Goal: Browse casually

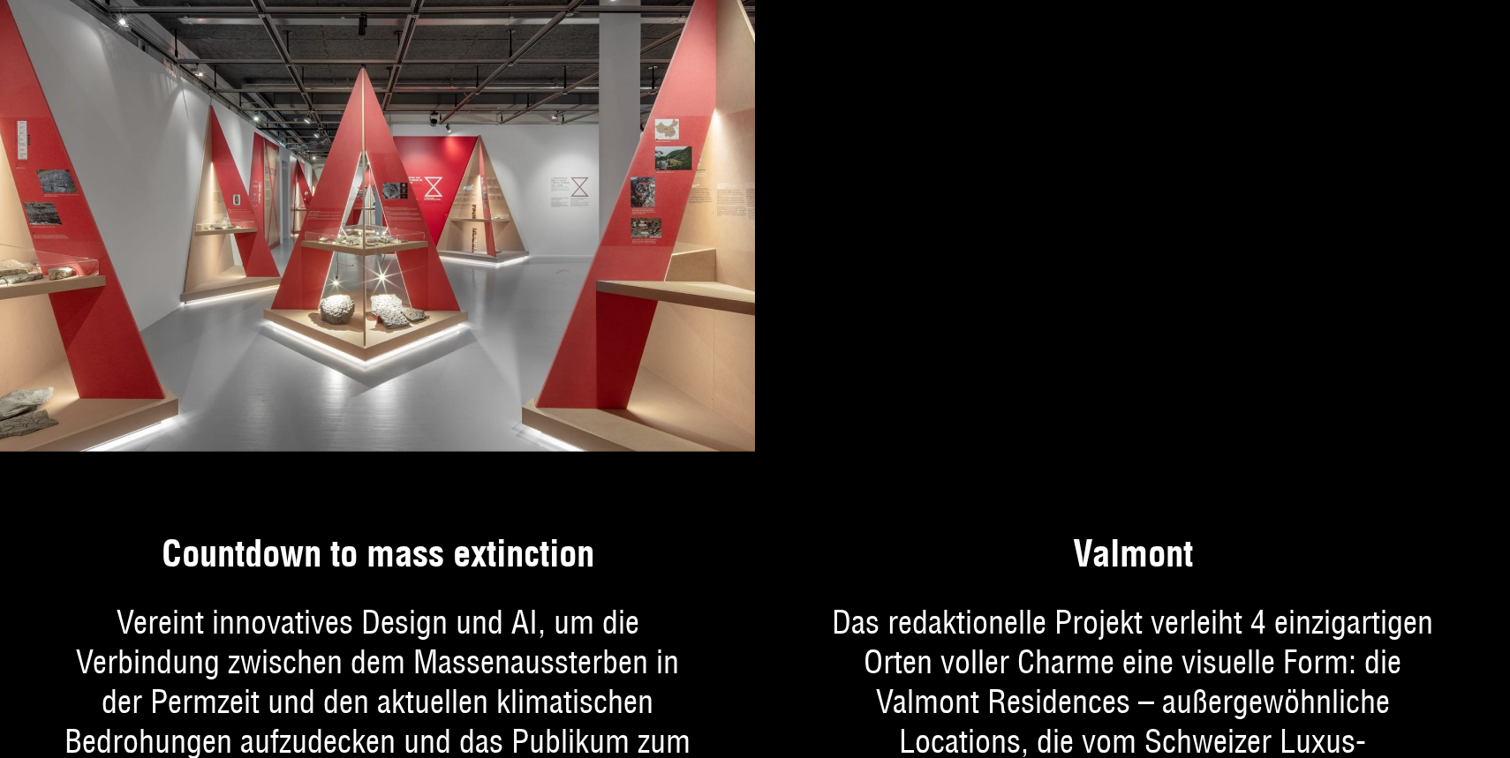
scroll to position [1583, 0]
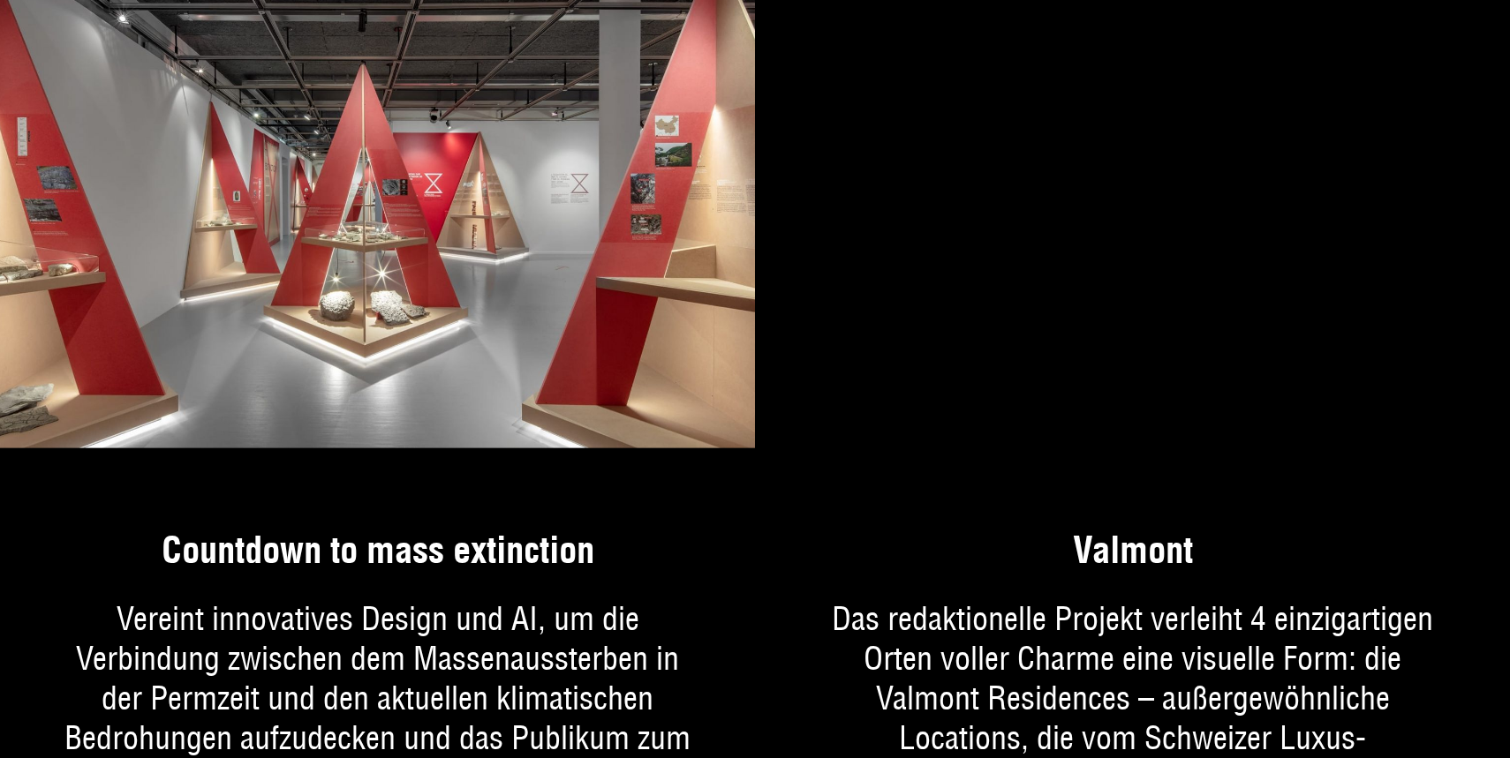
click at [666, 397] on img at bounding box center [377, 212] width 755 height 471
click at [555, 540] on link "Mehr über das Projekt" at bounding box center [377, 735] width 755 height 495
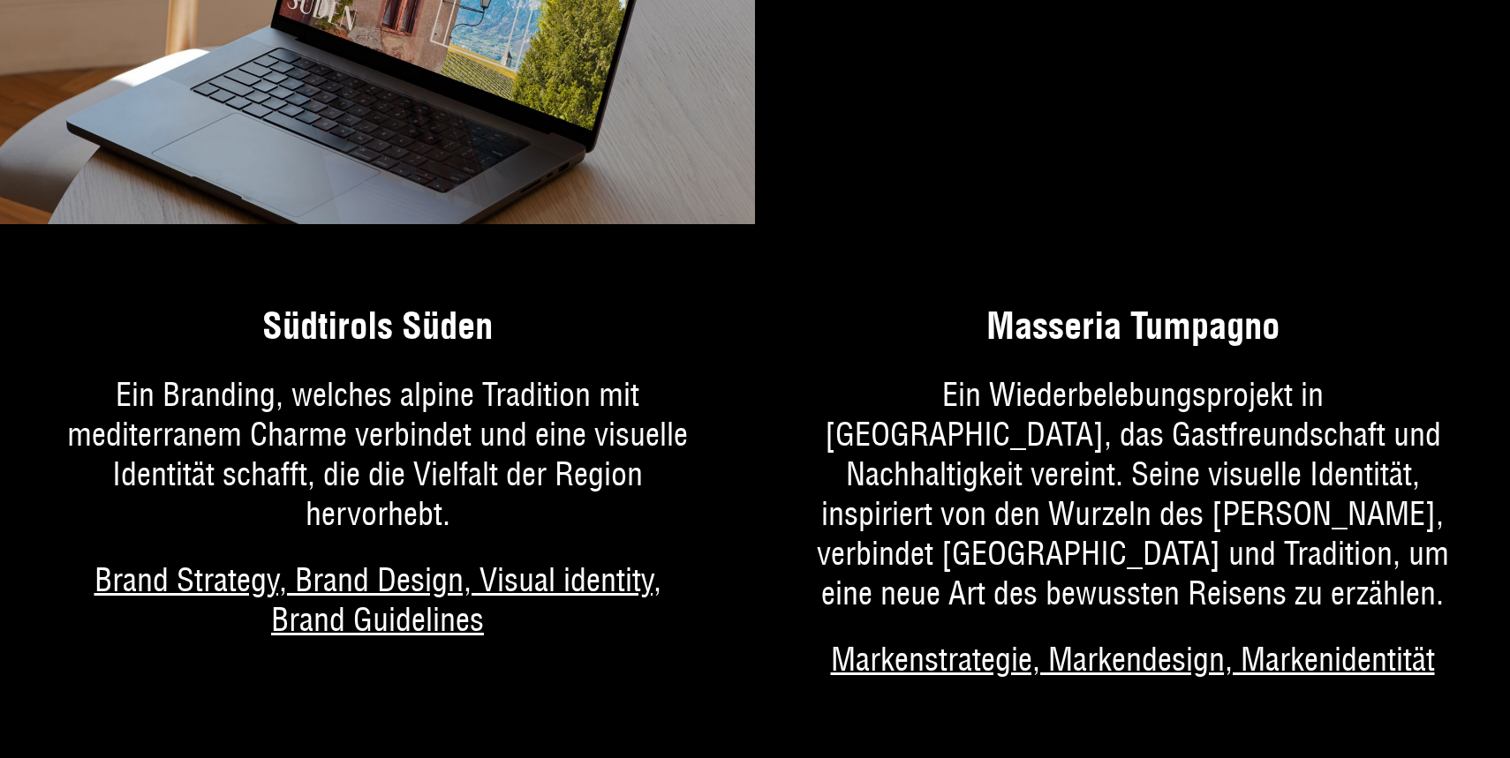
scroll to position [3955, 0]
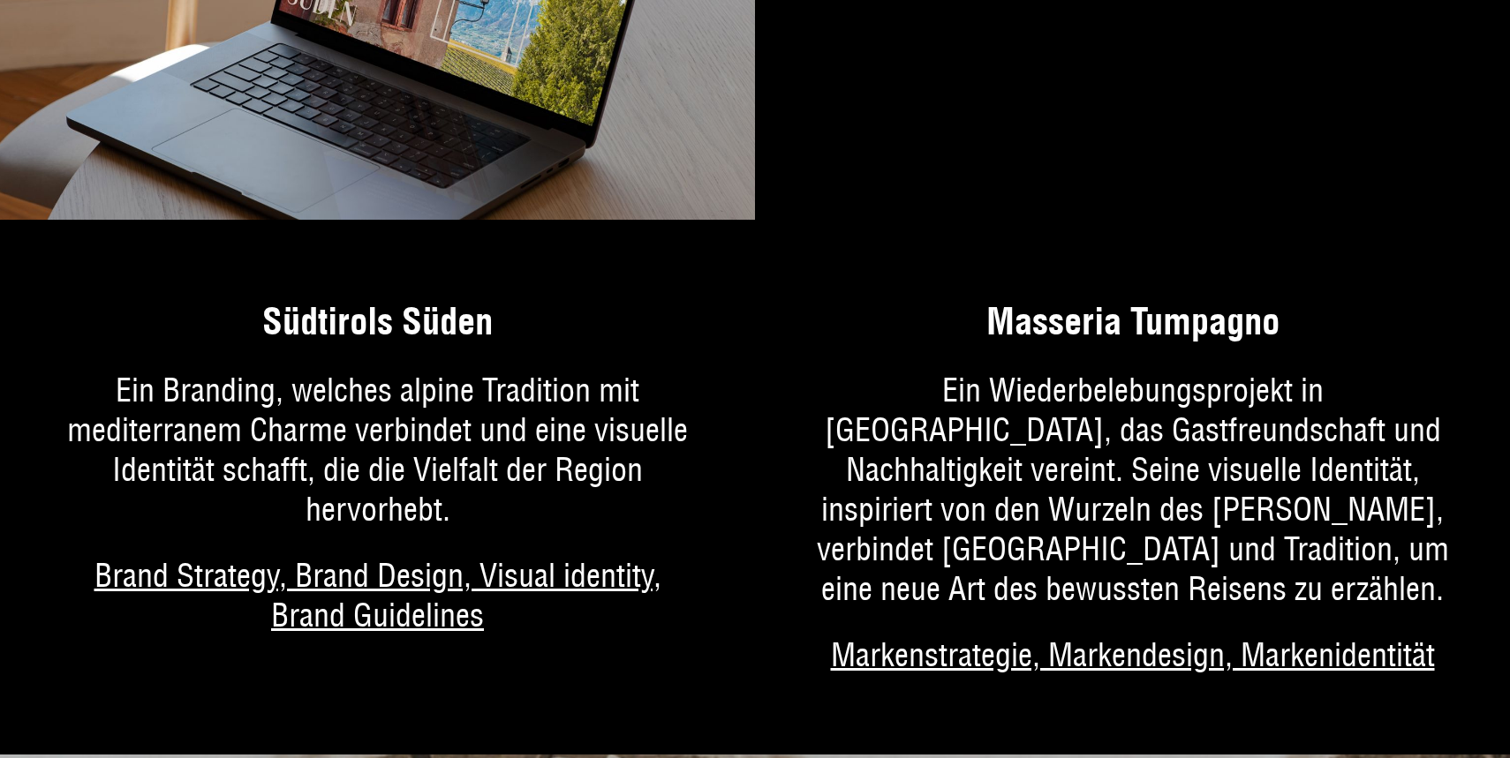
click at [447, 398] on link "Mehr über das Projekt" at bounding box center [377, 488] width 755 height 456
click at [428, 313] on link "Mehr über das Projekt" at bounding box center [377, 488] width 755 height 456
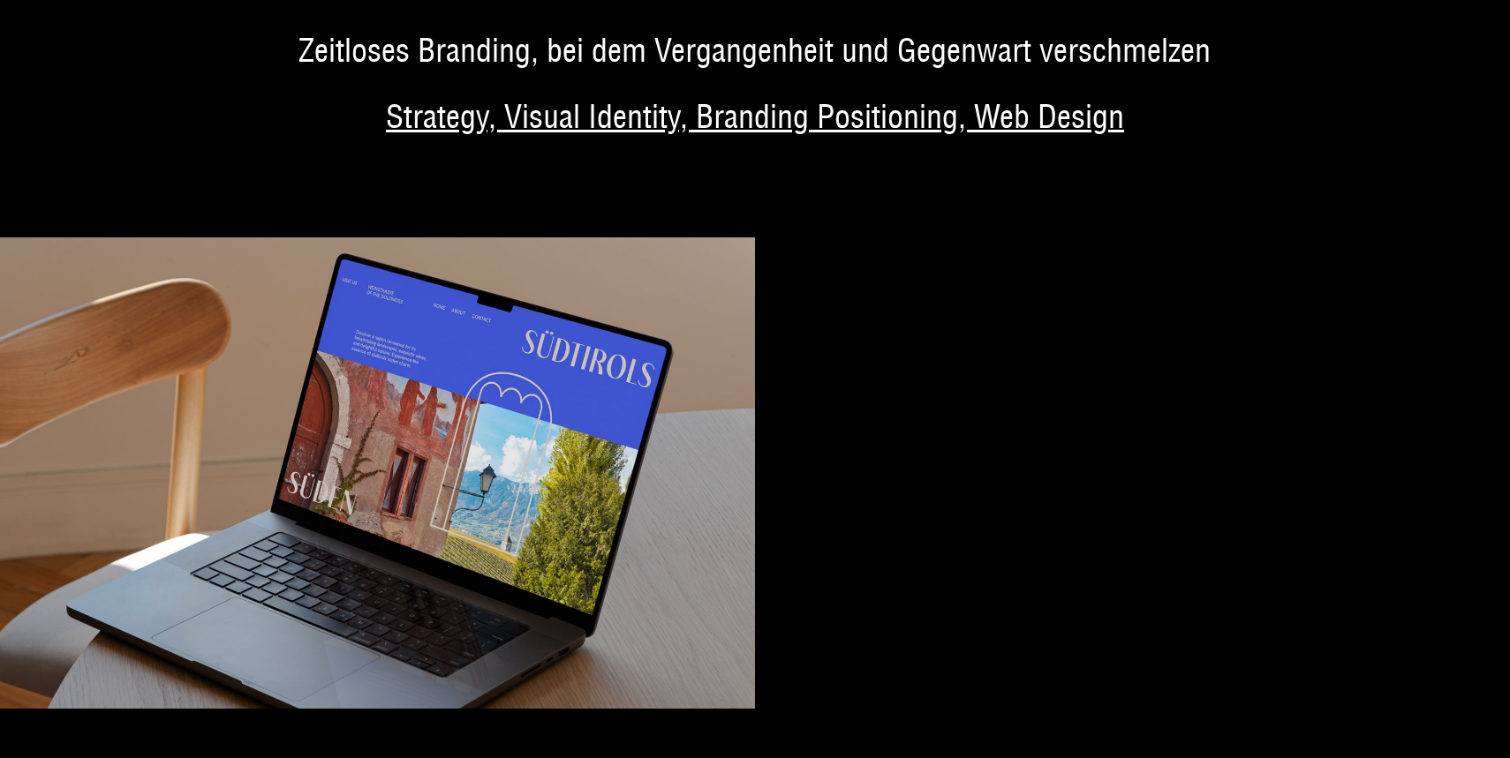
scroll to position [3518, 0]
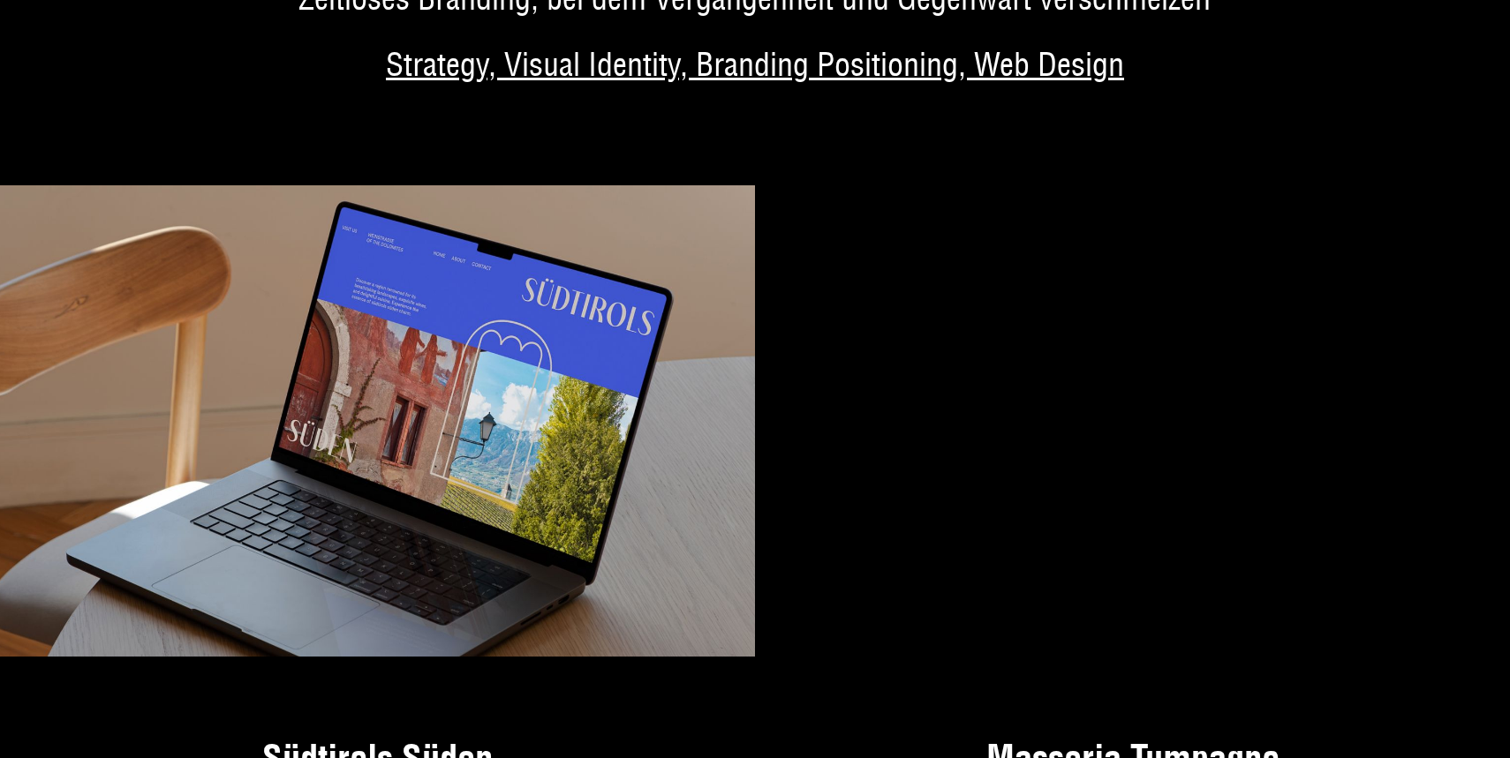
click at [428, 420] on img at bounding box center [377, 420] width 755 height 471
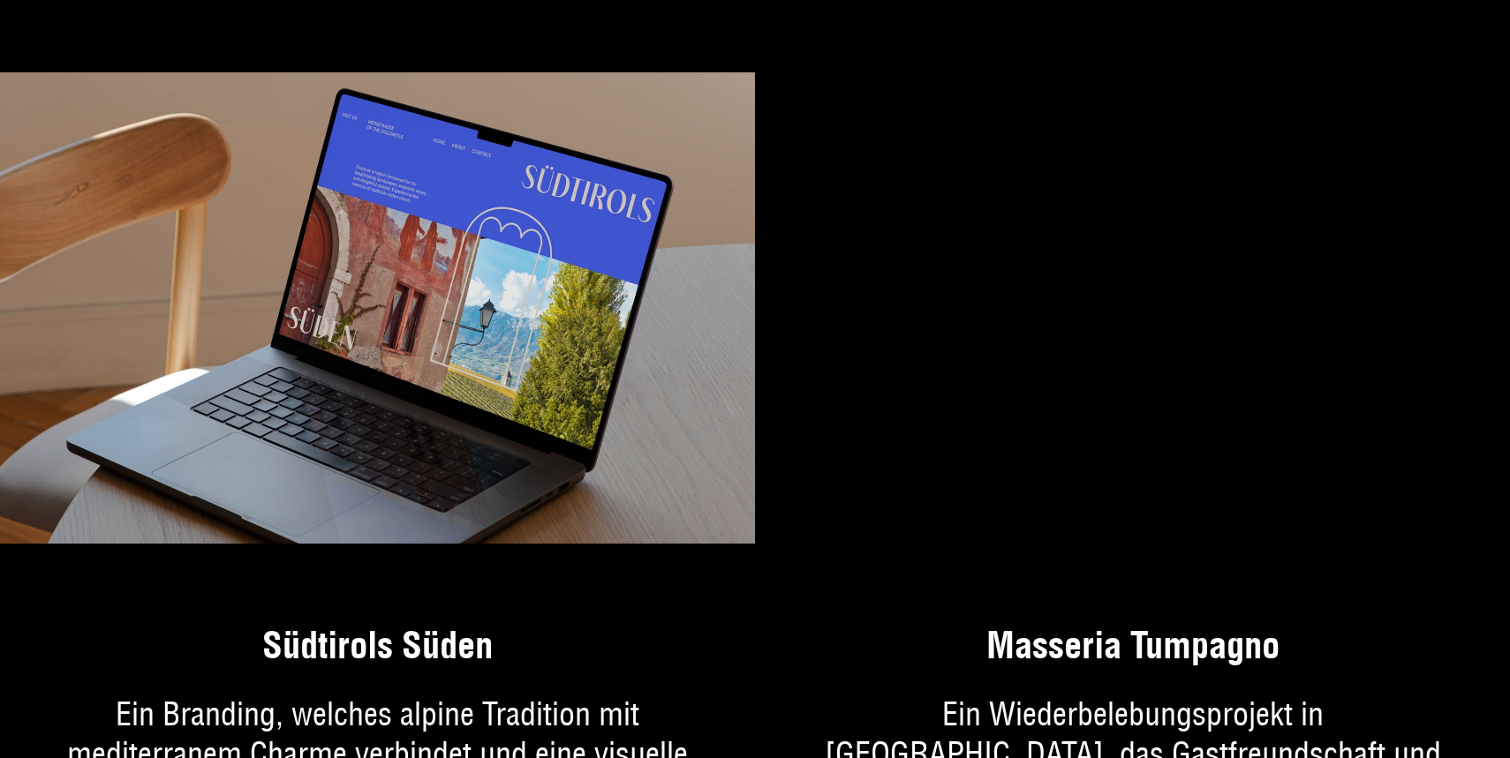
scroll to position [3661, 0]
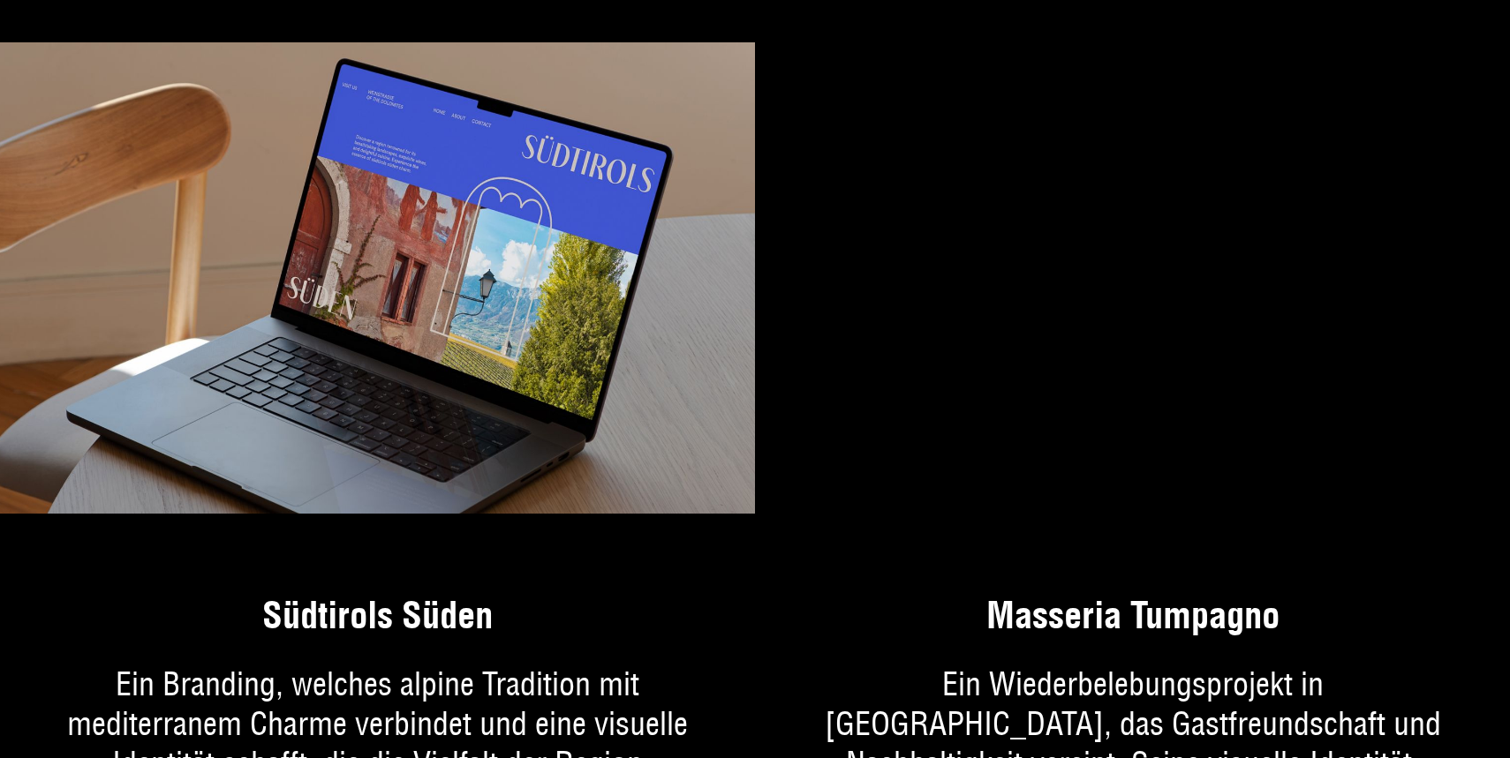
click at [925, 452] on video "Your browser does not support HTML5 video." at bounding box center [1132, 277] width 755 height 471
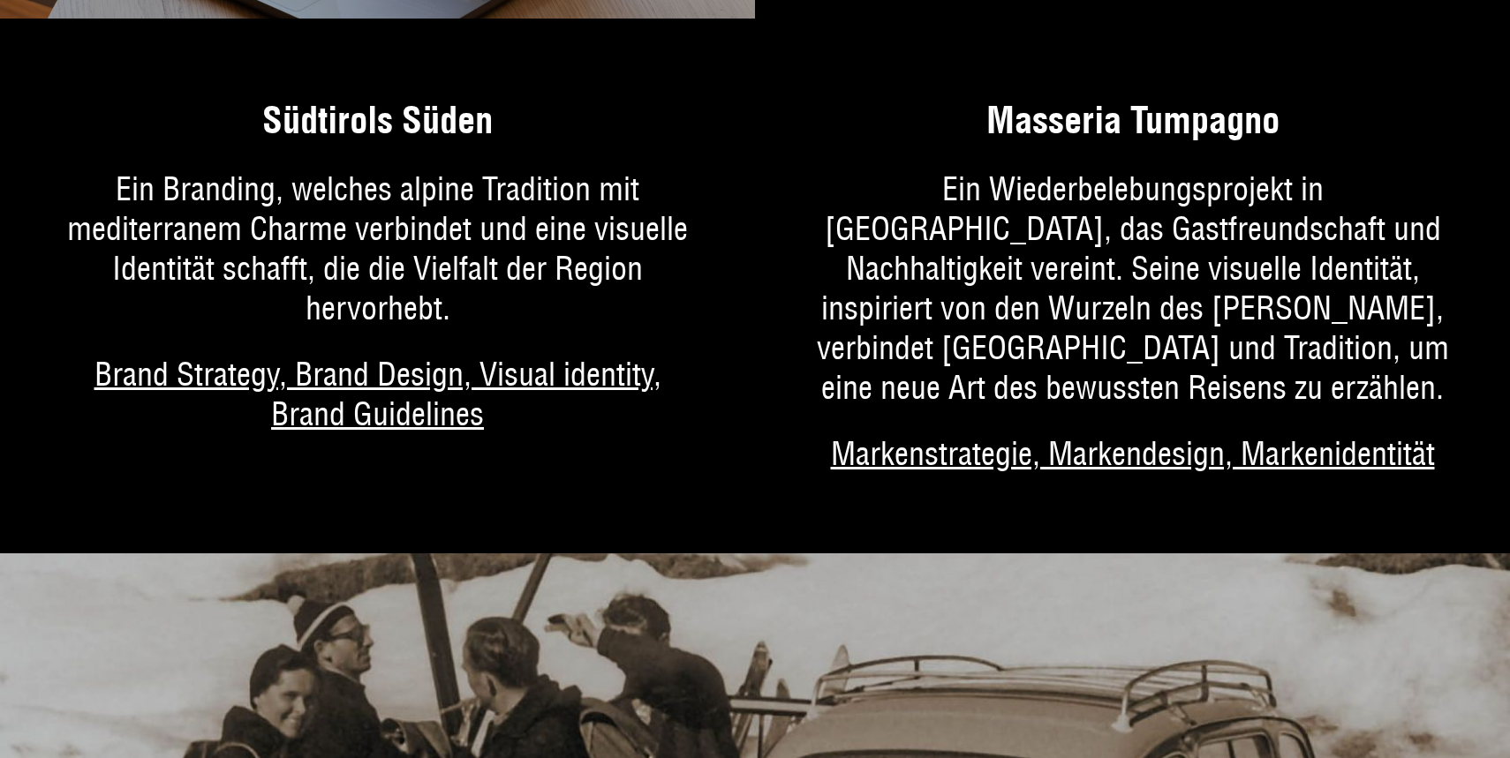
scroll to position [4161, 0]
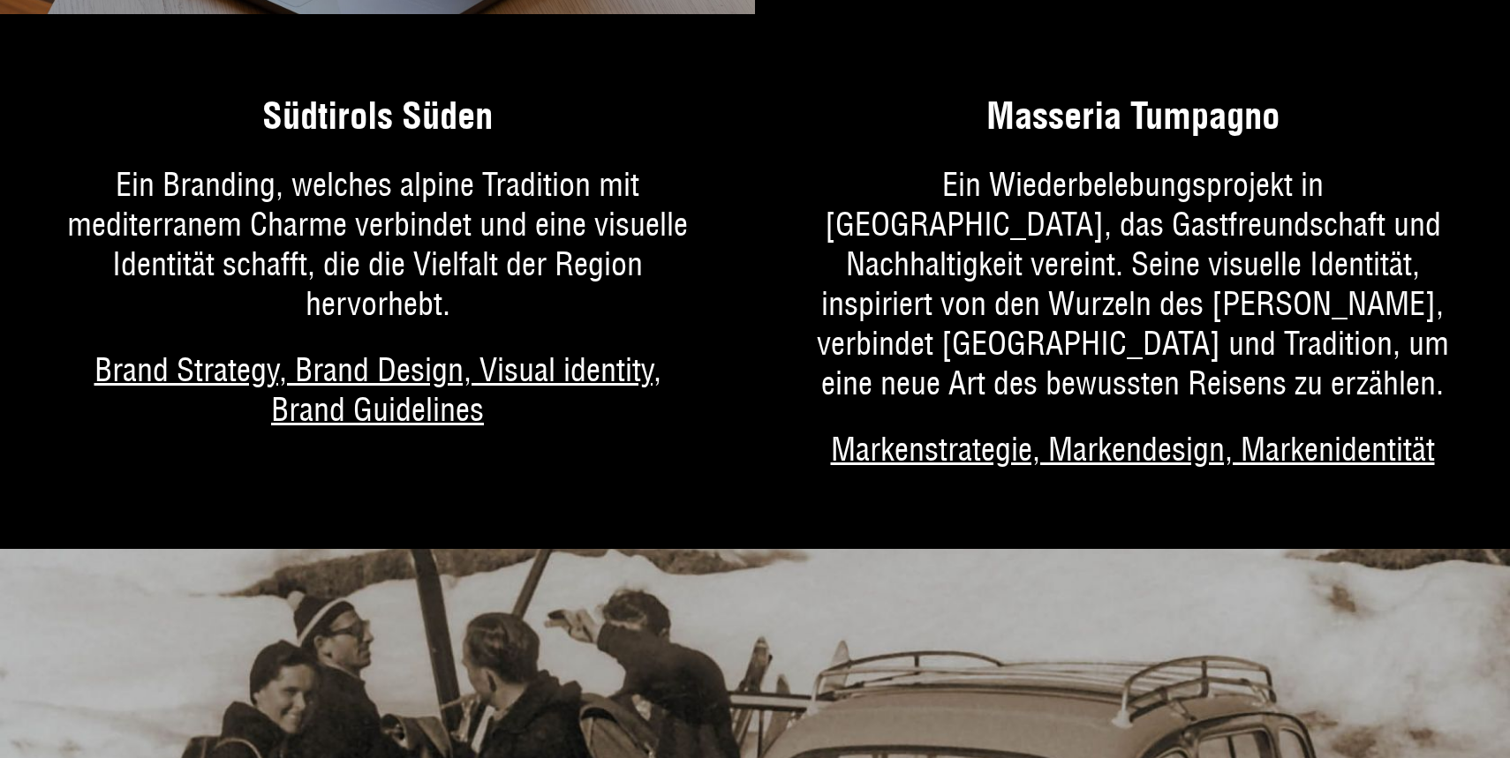
click at [423, 403] on link "Mehr über das Projekt" at bounding box center [377, 282] width 755 height 456
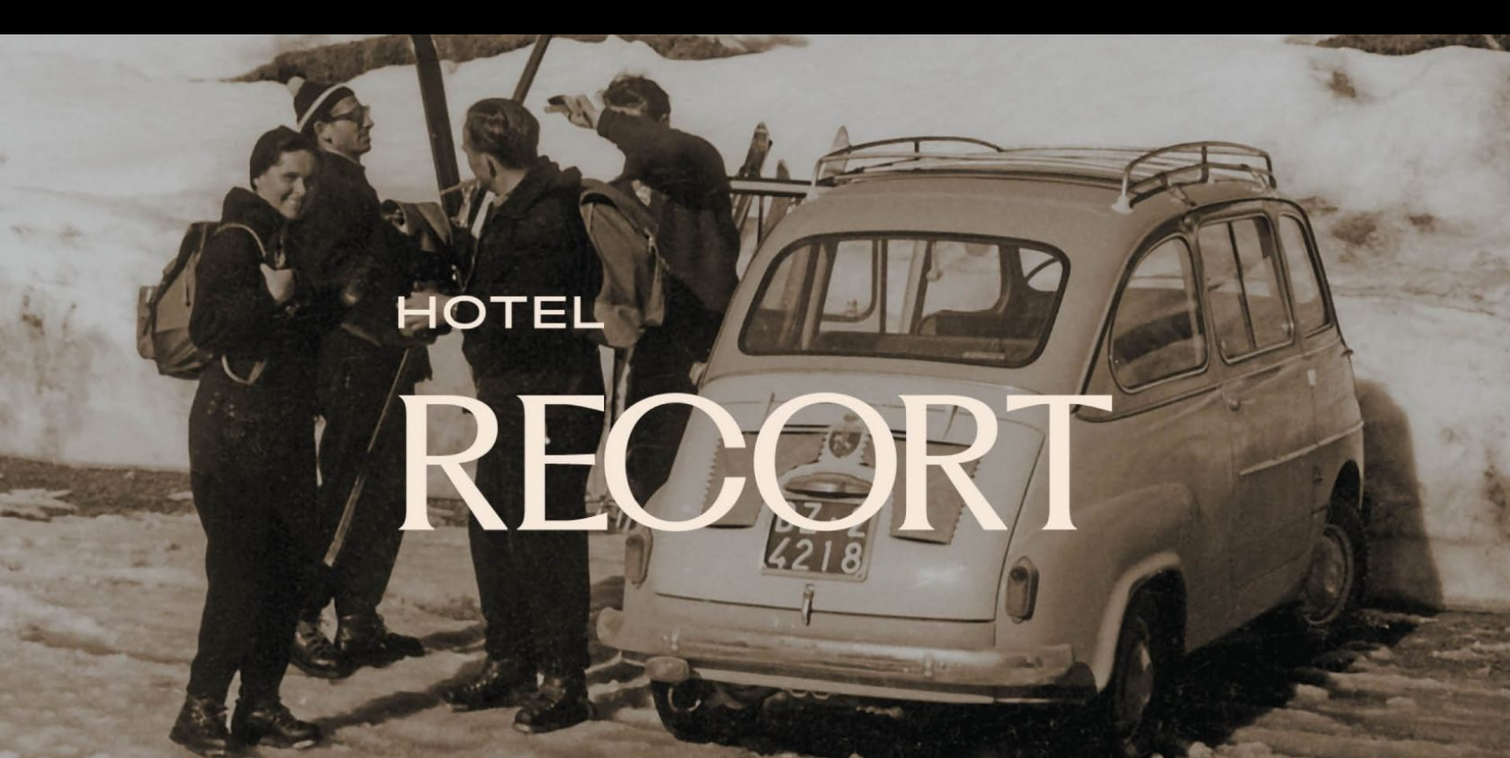
scroll to position [4752, 0]
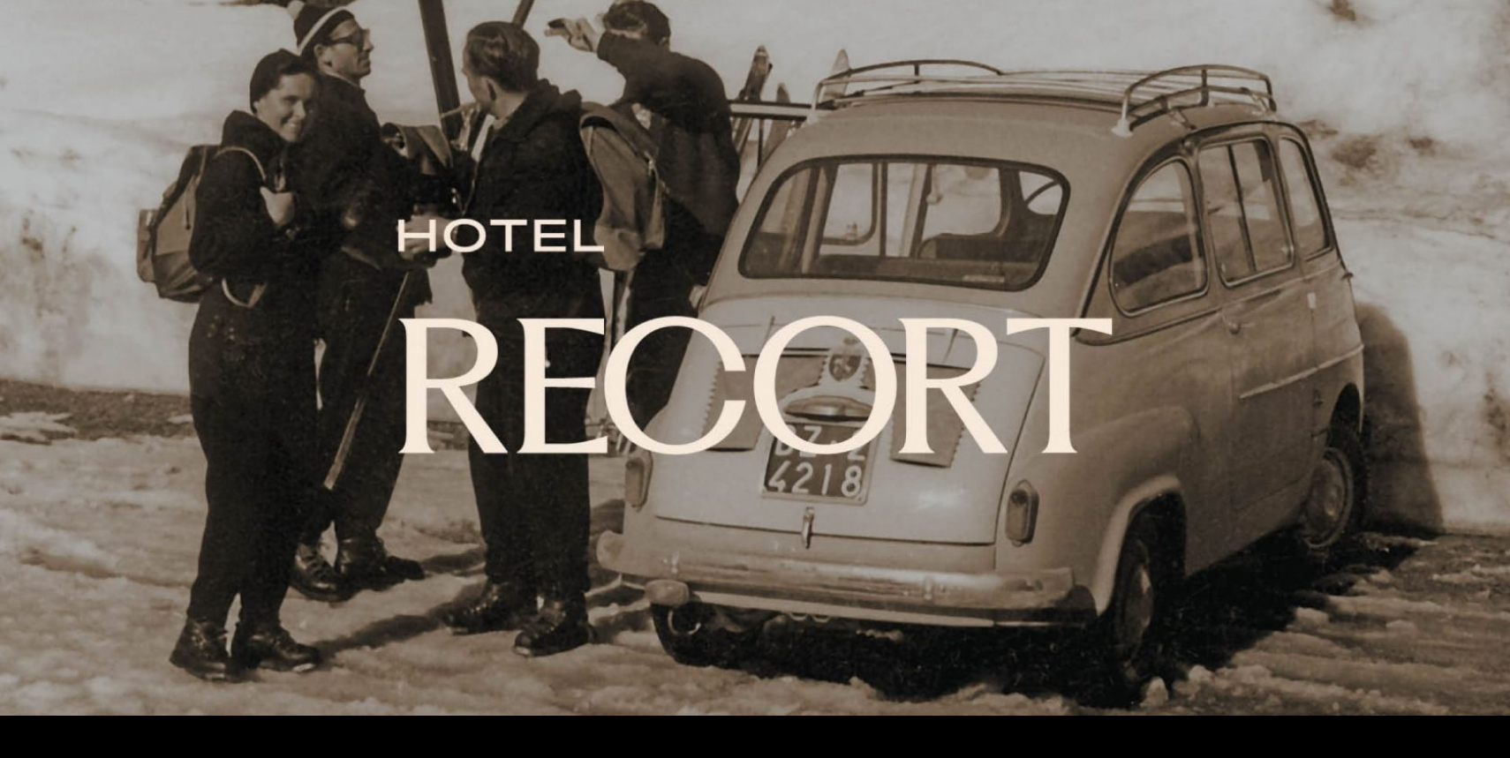
click at [428, 494] on img at bounding box center [755, 337] width 1510 height 758
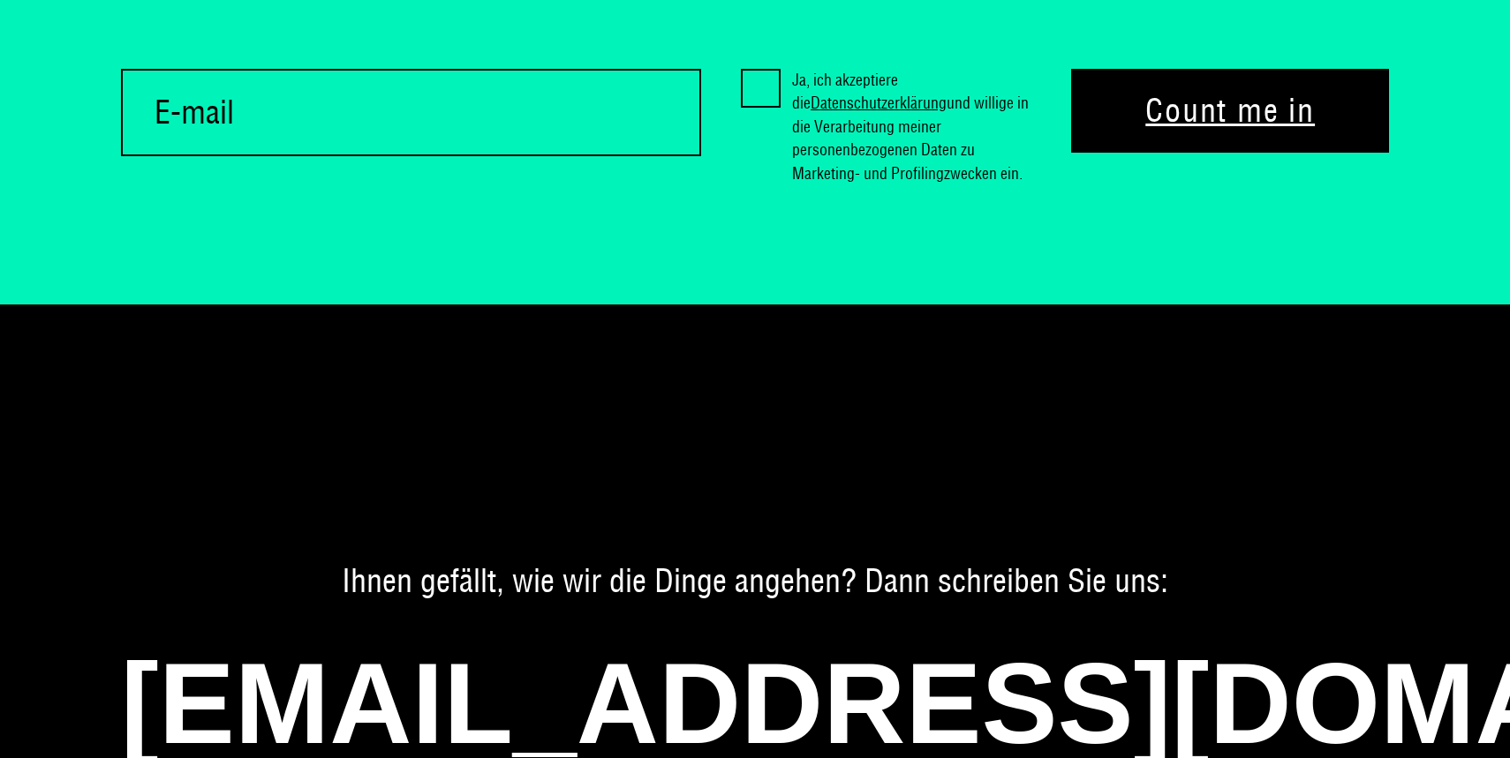
scroll to position [10658, 0]
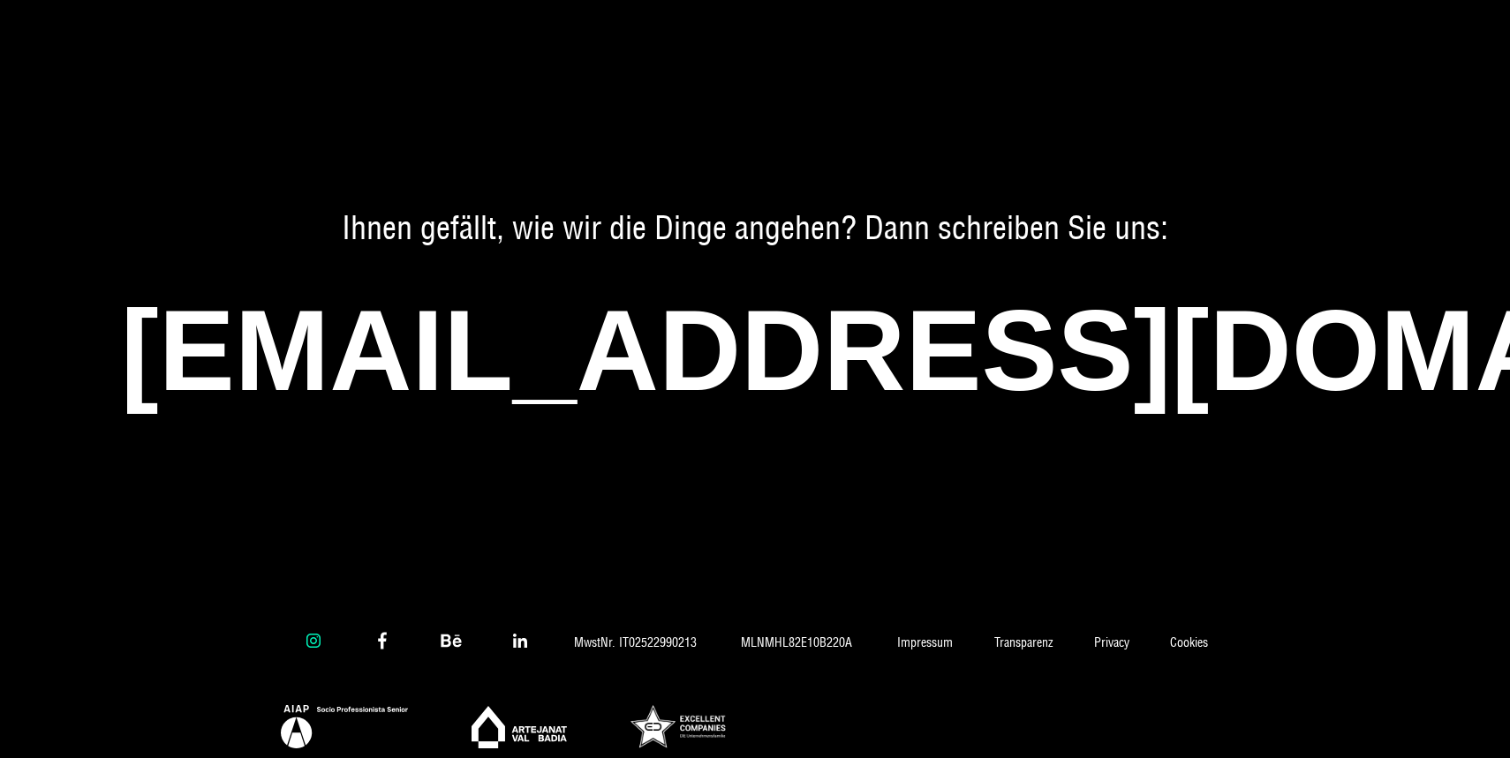
click at [319, 630] on icon at bounding box center [313, 640] width 21 height 21
